Goal: Navigation & Orientation: Find specific page/section

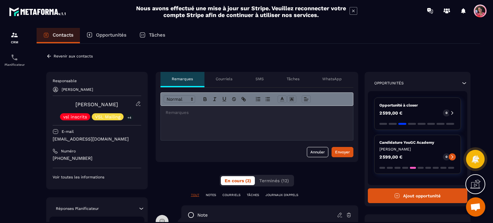
click at [74, 57] on p "Revenir aux contacts" at bounding box center [73, 56] width 39 height 4
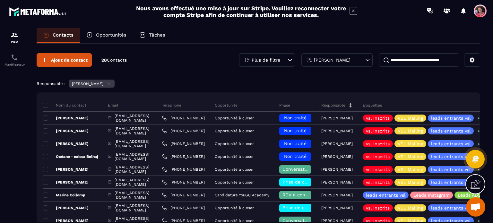
click at [111, 33] on p "Opportunités" at bounding box center [111, 35] width 31 height 6
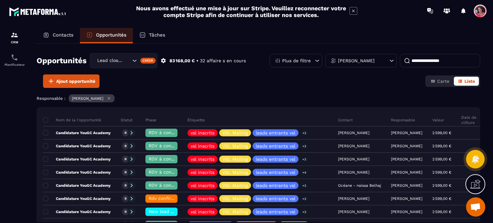
click at [63, 37] on p "Contacts" at bounding box center [63, 35] width 21 height 6
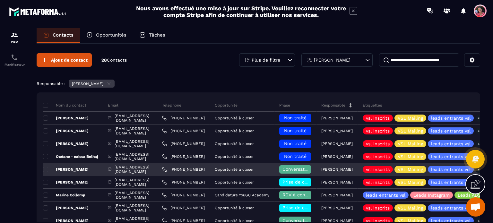
click at [332, 170] on span "Conversation en cours" at bounding box center [308, 169] width 50 height 5
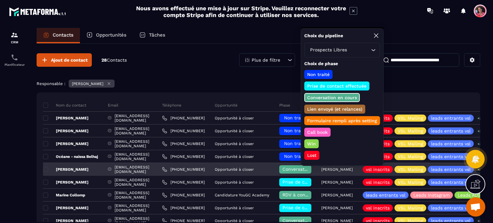
click at [332, 170] on span "Conversation en cours" at bounding box center [308, 169] width 50 height 5
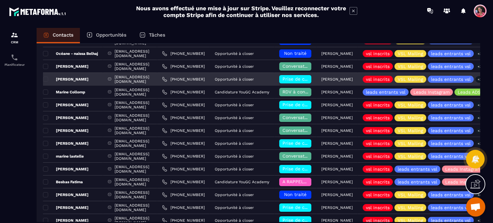
scroll to position [7, 0]
